Goal: Task Accomplishment & Management: Manage account settings

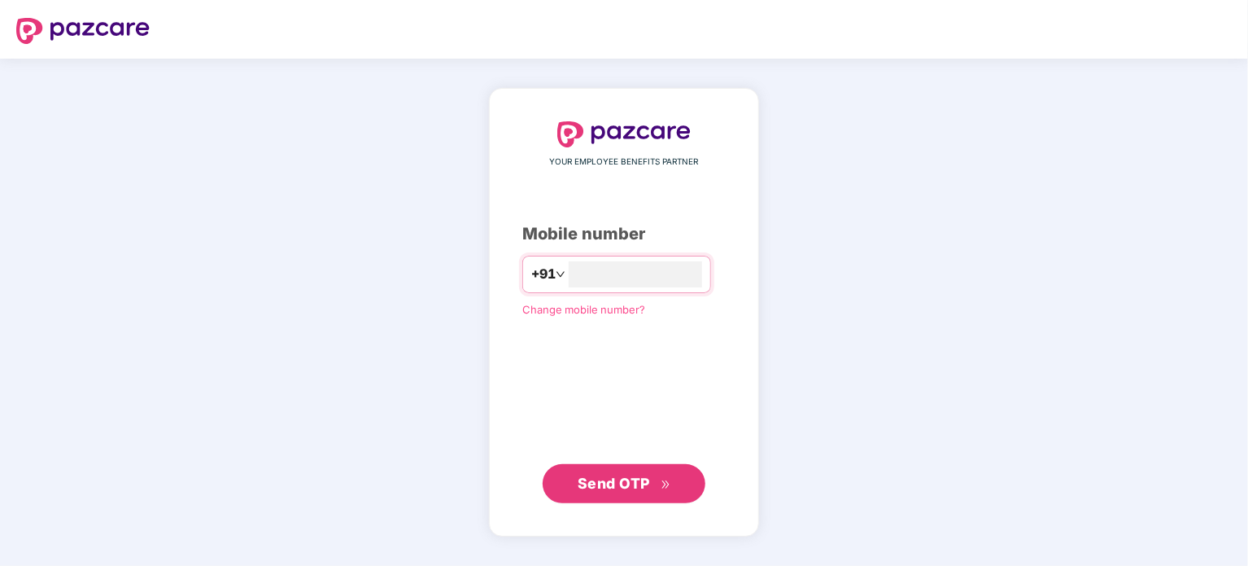
type input "**********"
click at [592, 469] on button "Send OTP" at bounding box center [624, 482] width 163 height 39
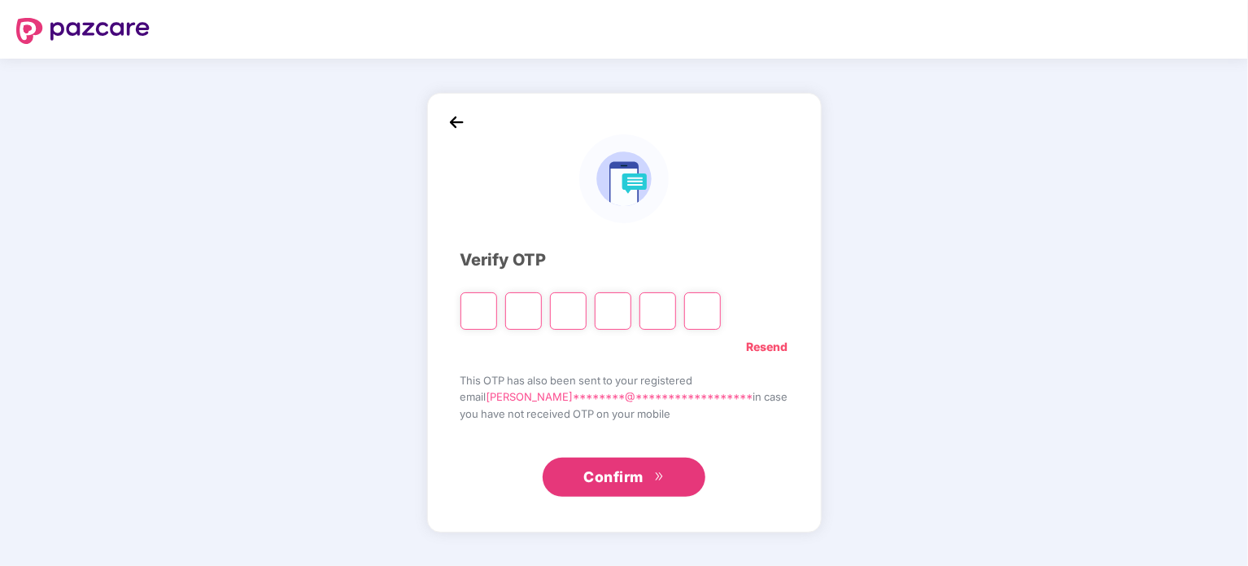
type input "*"
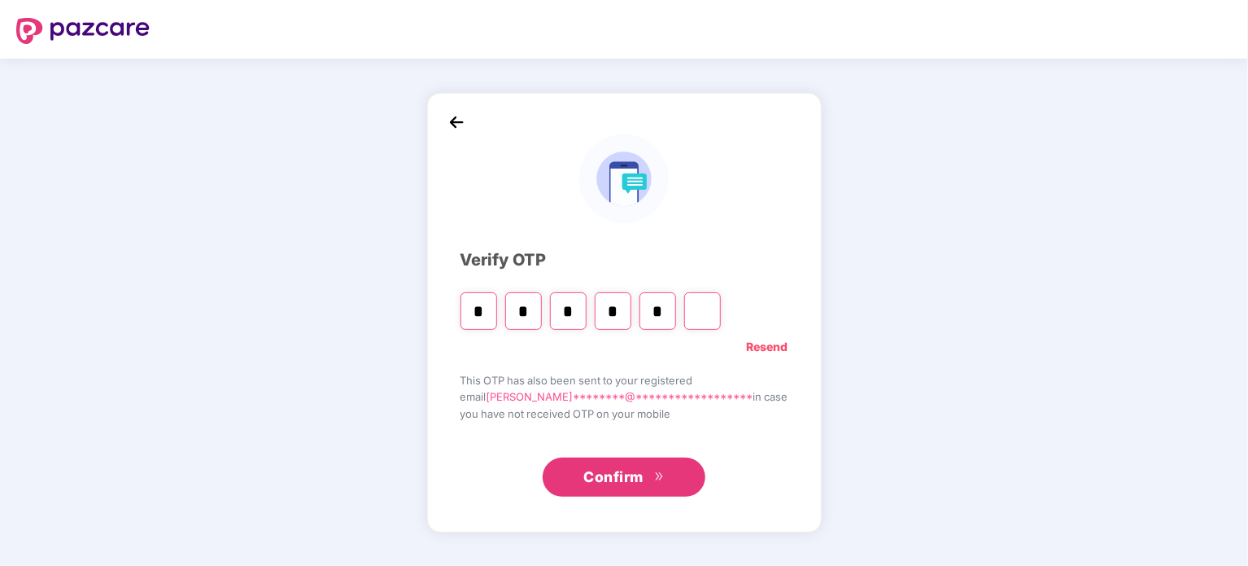
type input "*"
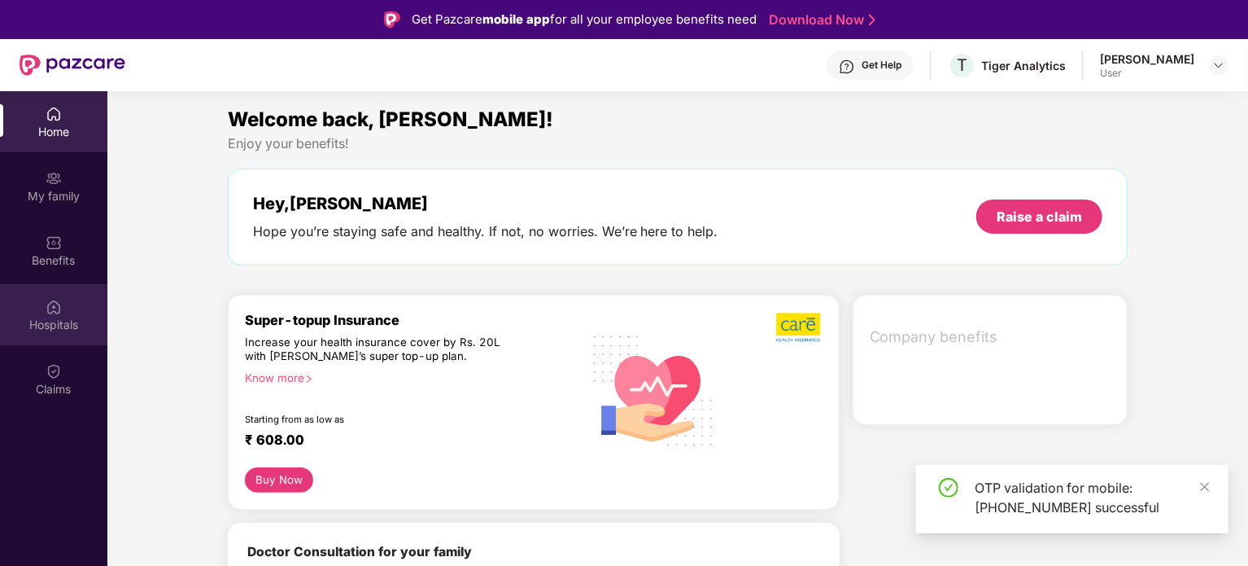
click at [59, 304] on img at bounding box center [54, 307] width 16 height 16
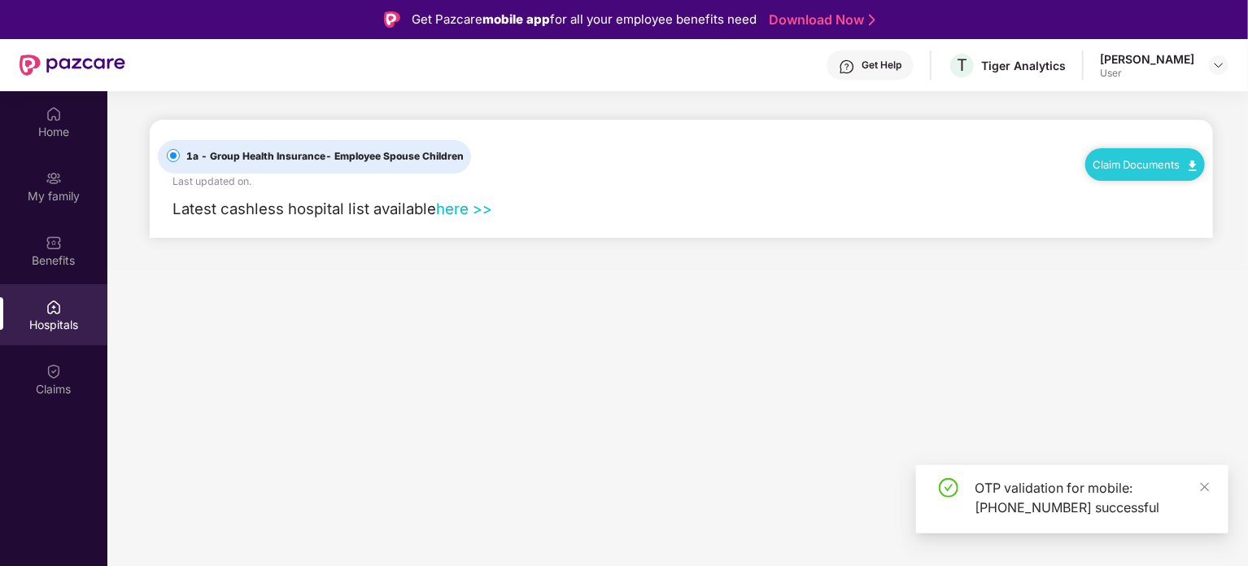
click at [445, 211] on link "here >>" at bounding box center [464, 208] width 56 height 18
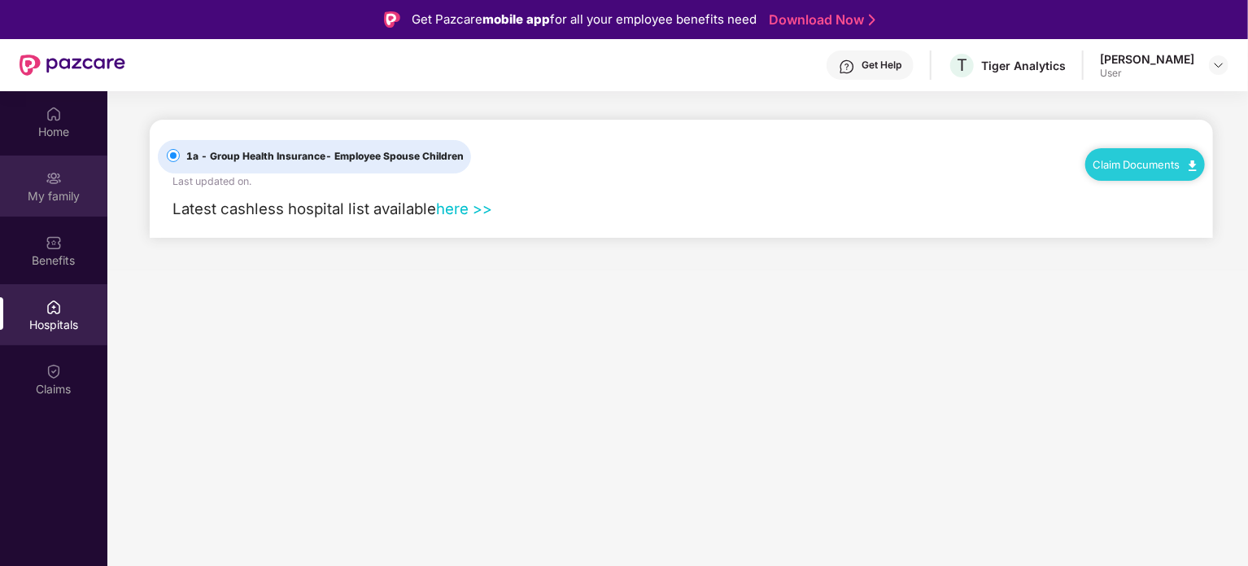
click at [69, 181] on div "My family" at bounding box center [53, 185] width 107 height 61
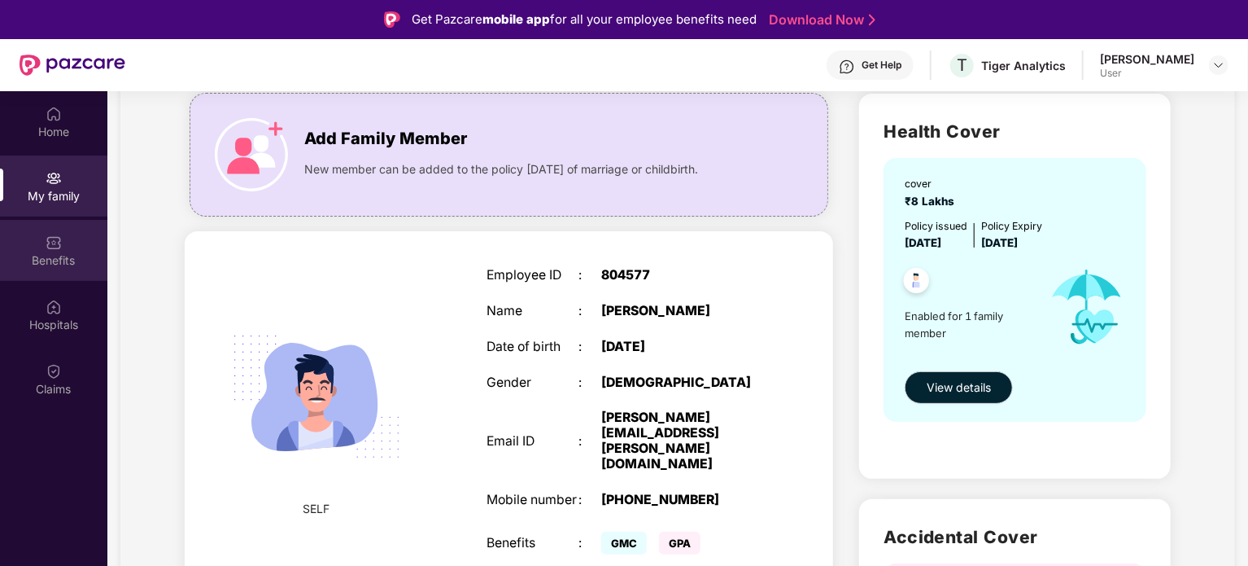
scroll to position [133, 0]
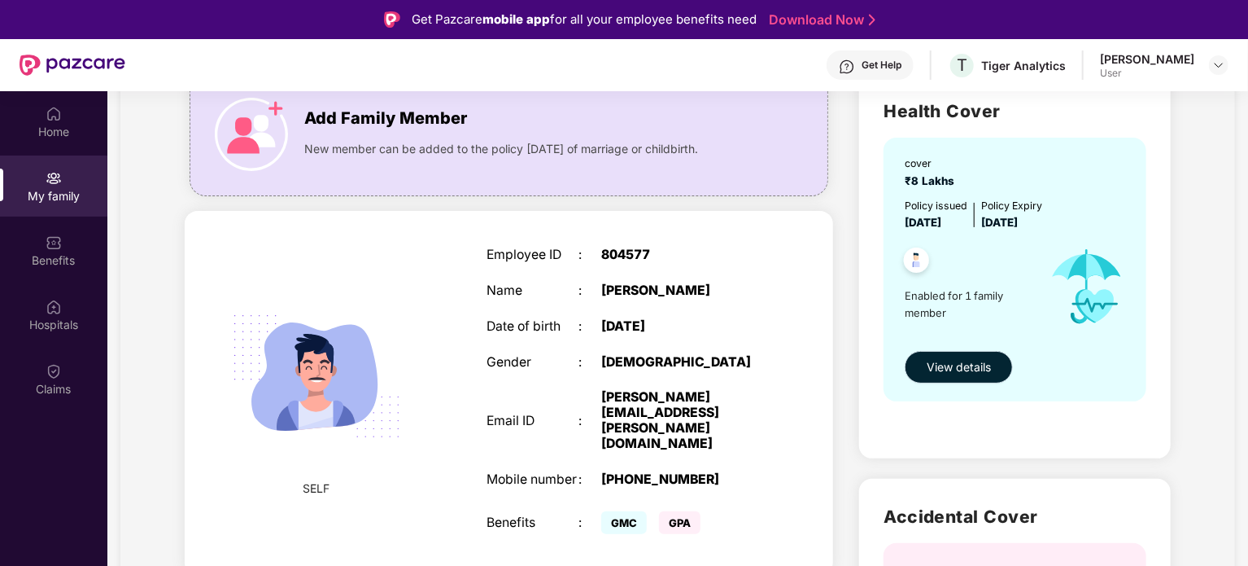
click at [934, 368] on span "View details" at bounding box center [959, 367] width 64 height 18
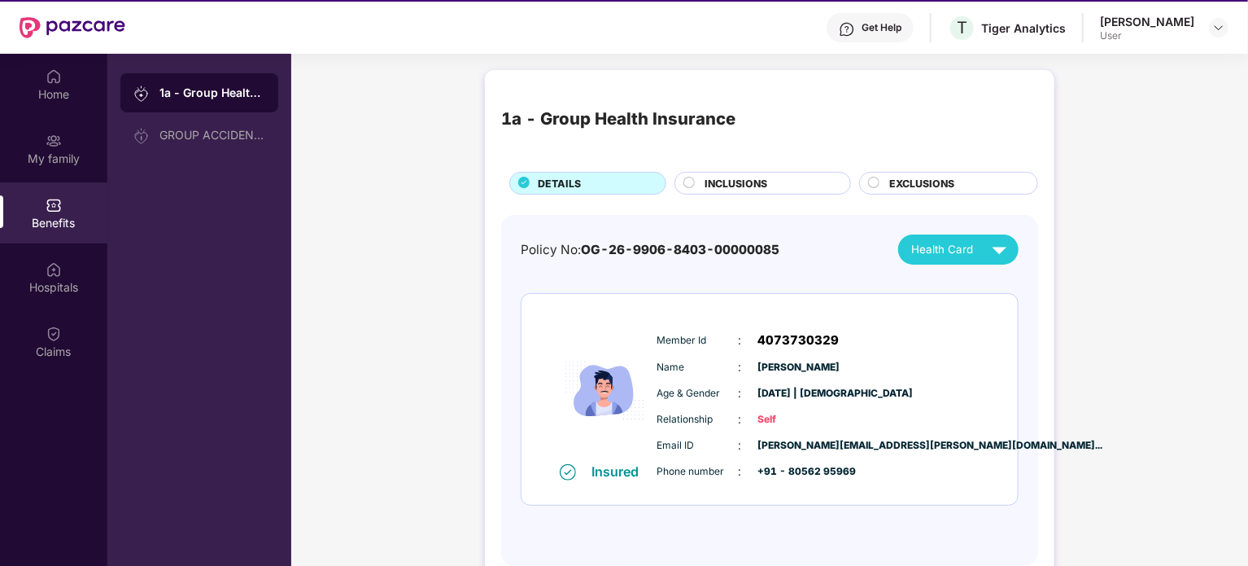
scroll to position [36, 0]
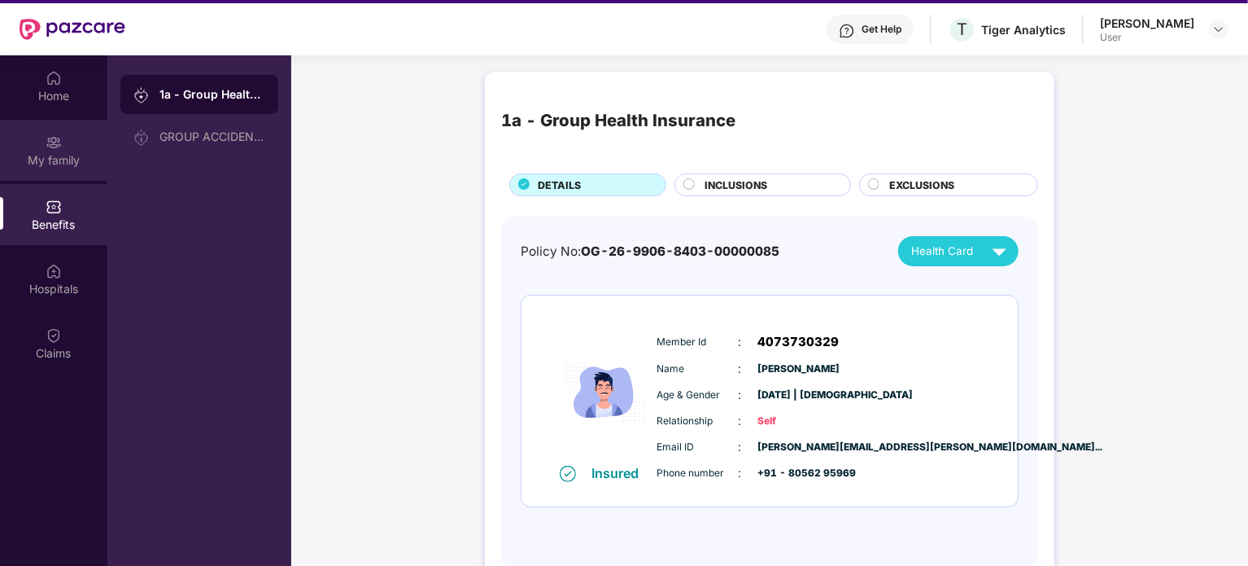
click at [55, 147] on img at bounding box center [54, 142] width 16 height 16
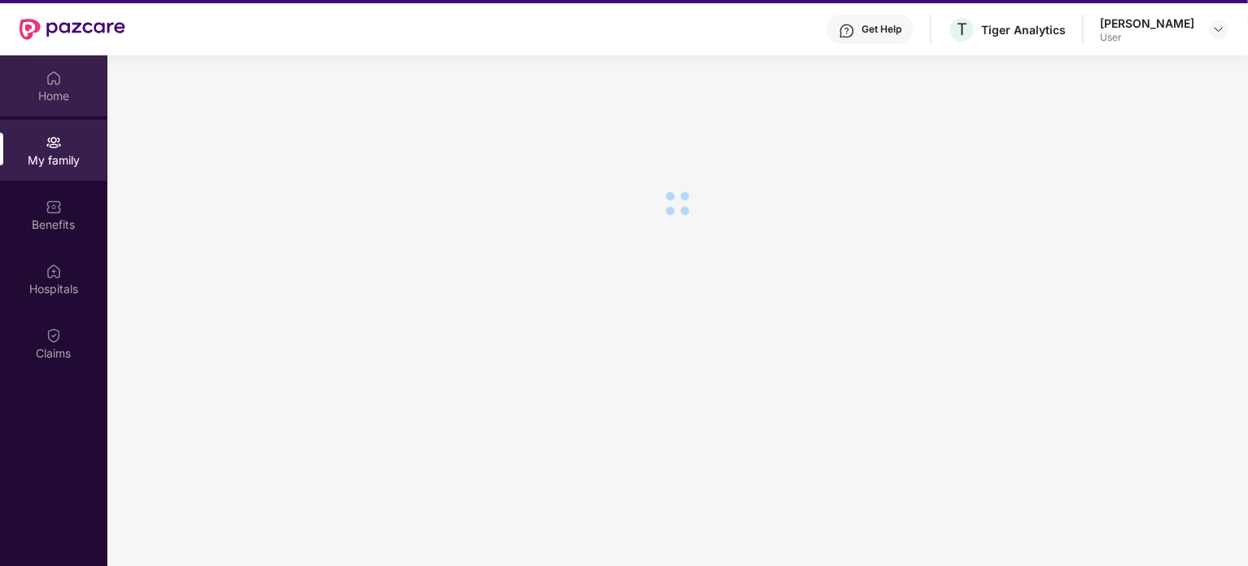
click at [41, 88] on div "Home" at bounding box center [53, 96] width 107 height 16
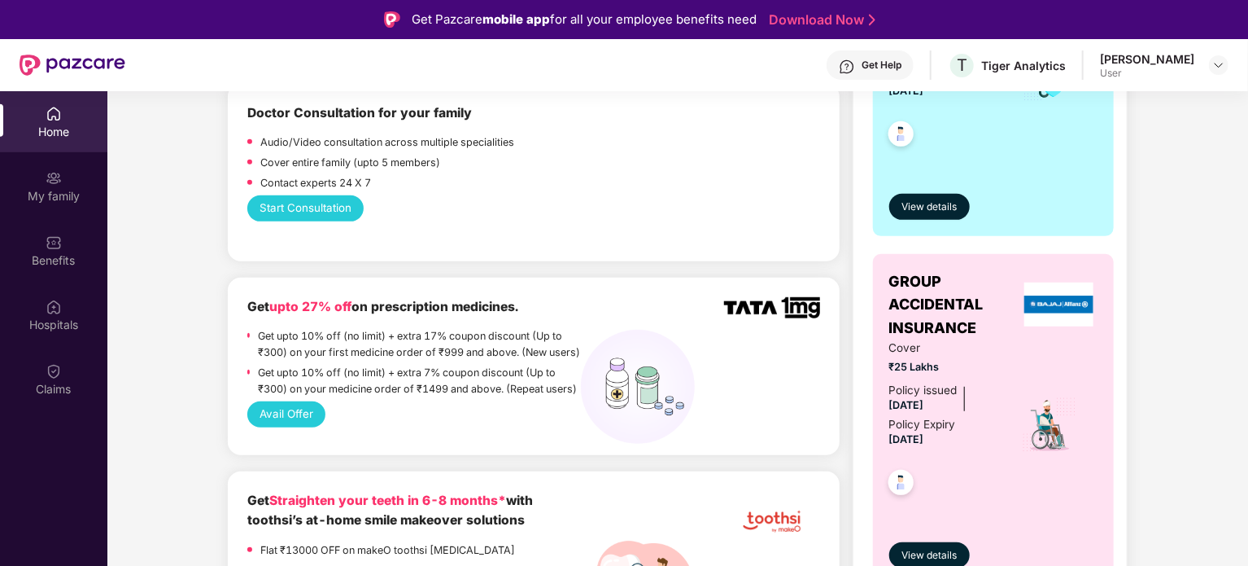
scroll to position [439, 0]
